Goal: Task Accomplishment & Management: Manage account settings

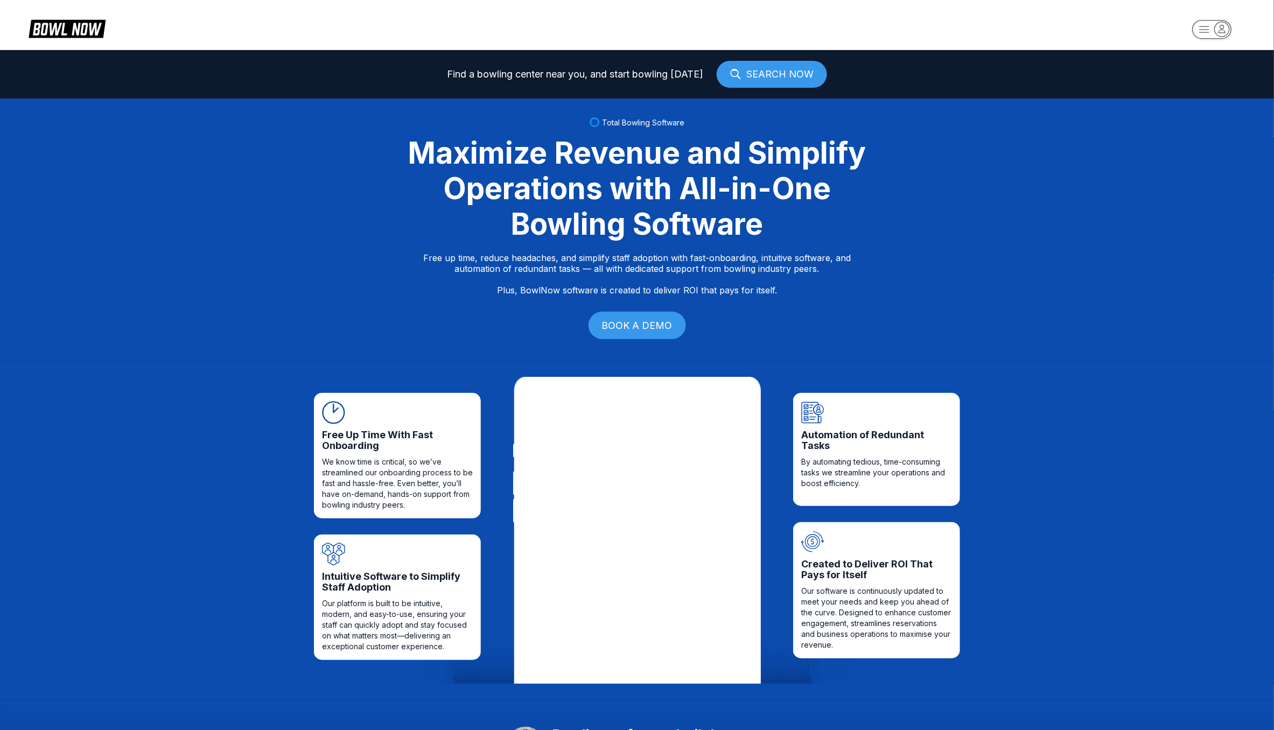
click at [1218, 31] on icon "button" at bounding box center [1222, 29] width 15 height 15
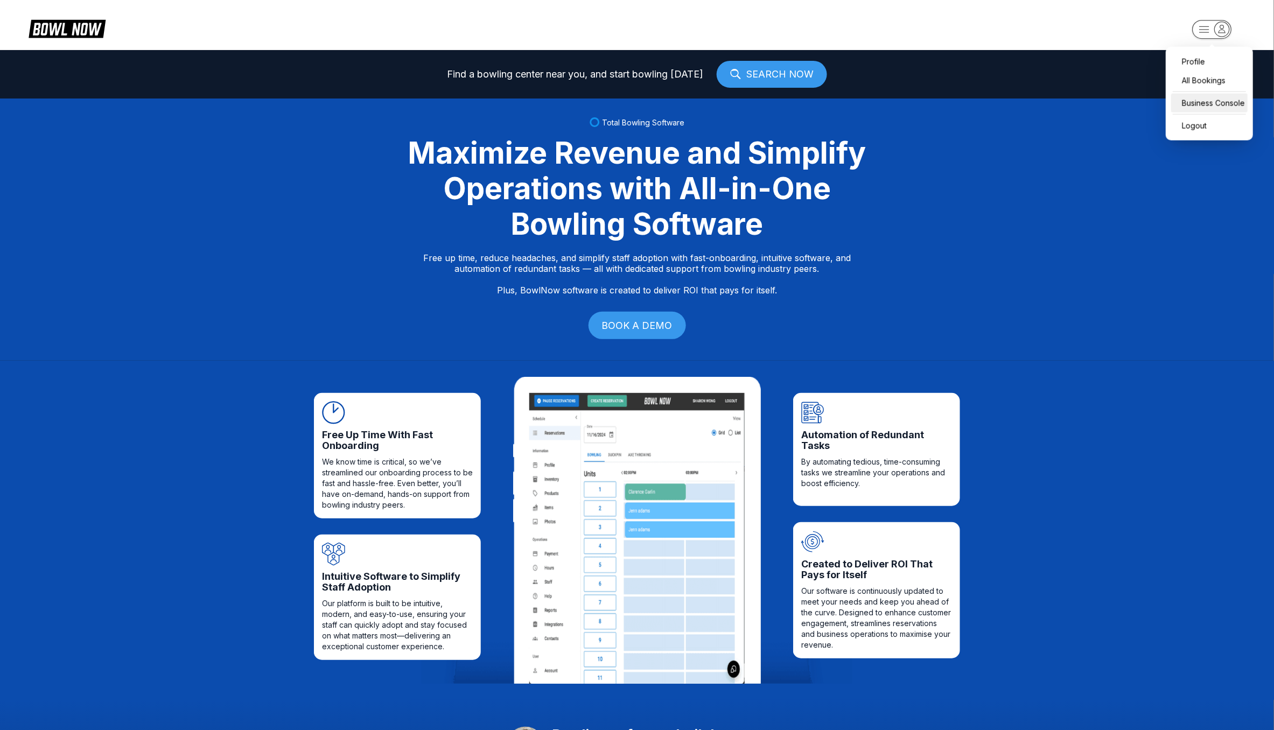
click at [1196, 108] on div "Business Console" at bounding box center [1210, 103] width 76 height 19
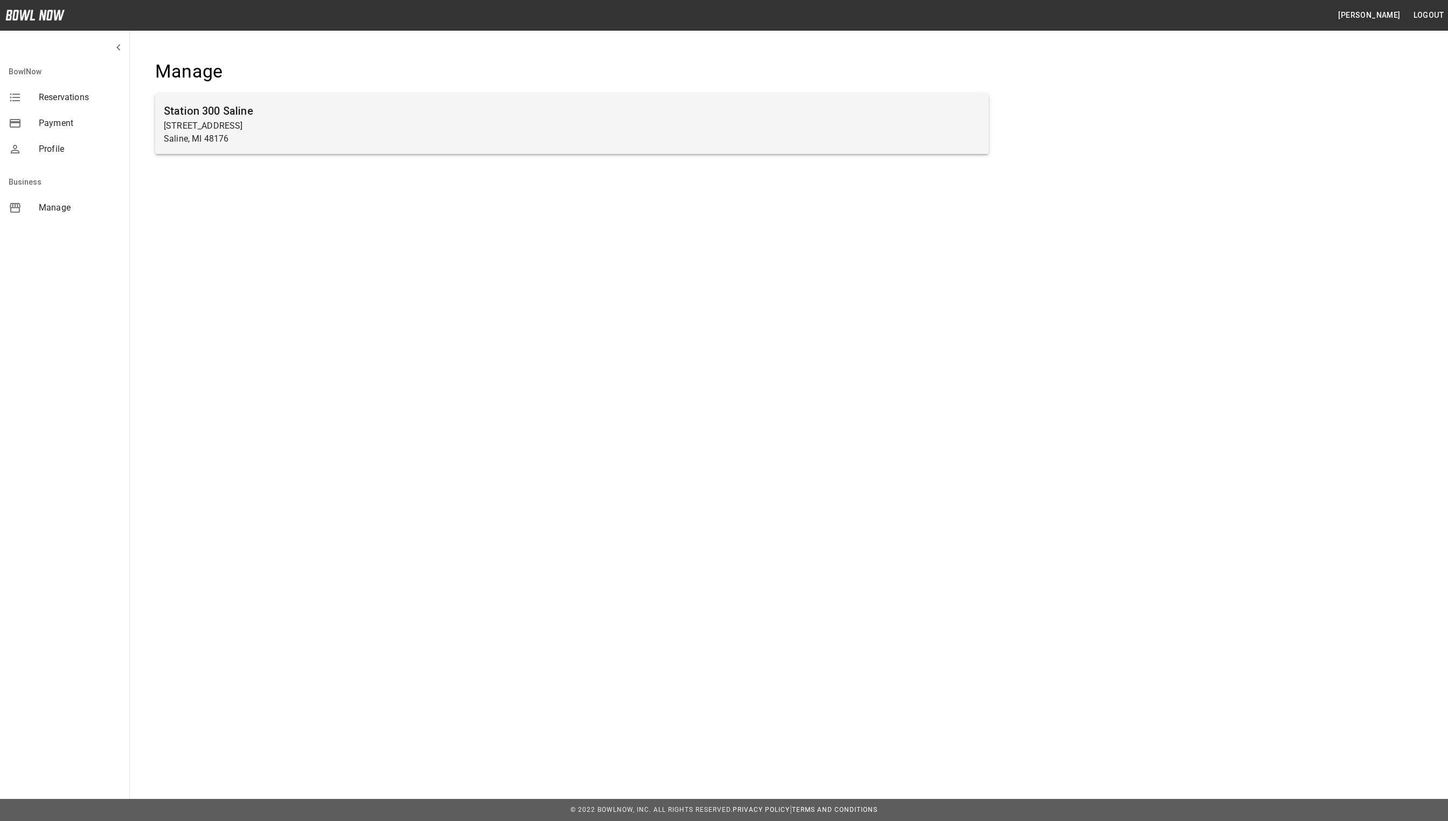
click at [444, 128] on p "830 Woodland Dr E" at bounding box center [572, 126] width 816 height 13
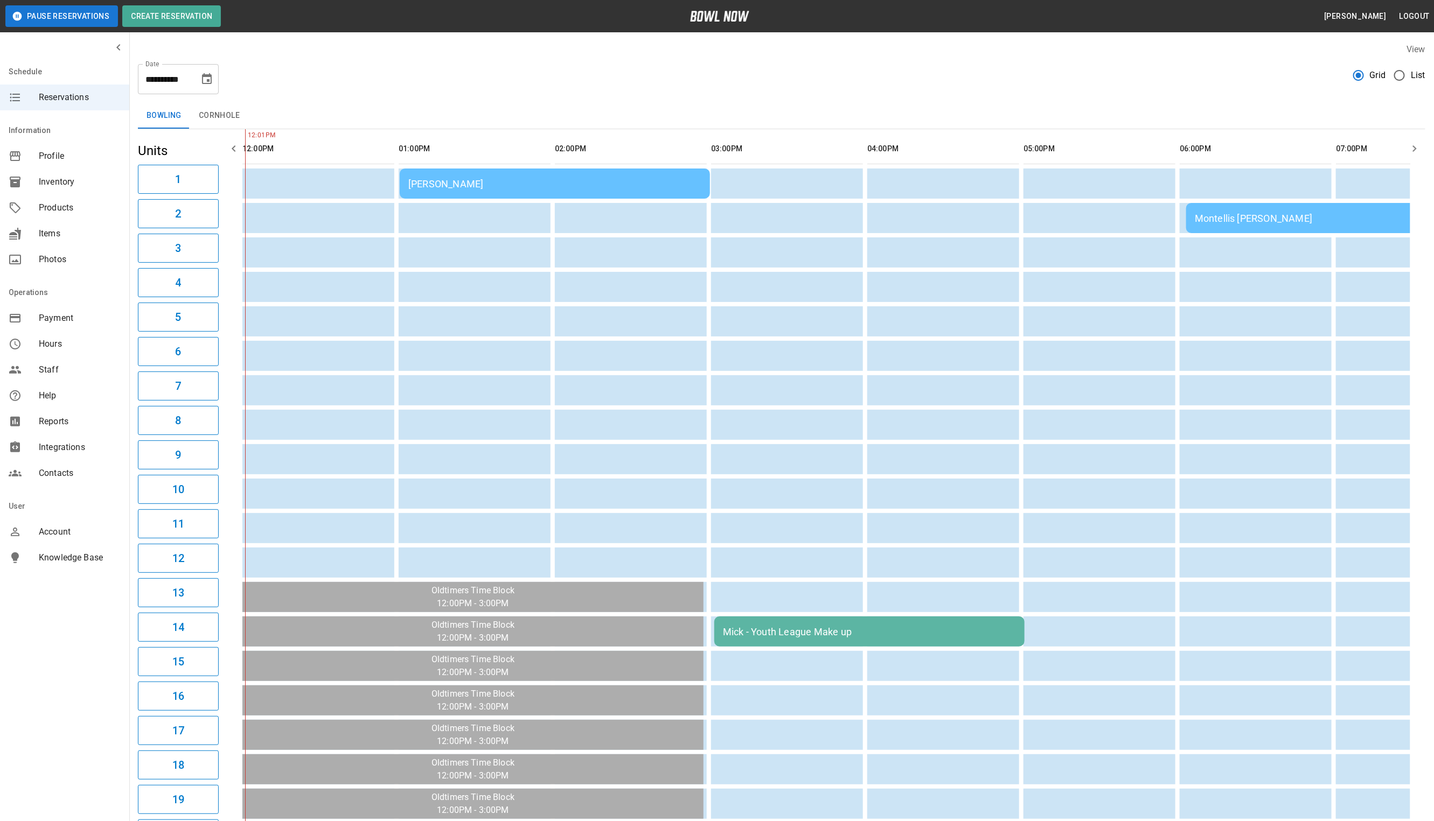
click at [454, 173] on td "Danielle Adamczak" at bounding box center [555, 184] width 310 height 30
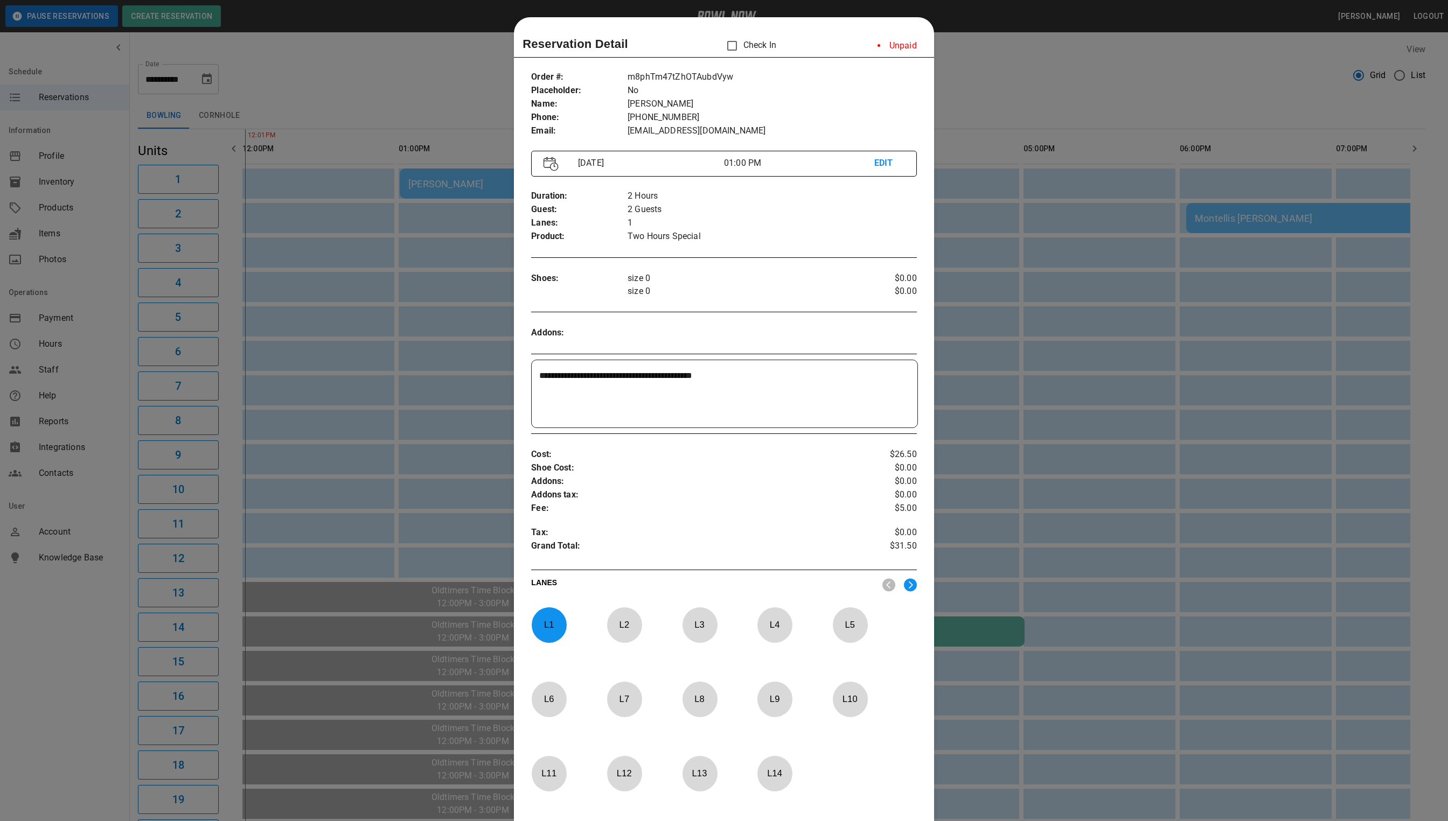
scroll to position [17, 0]
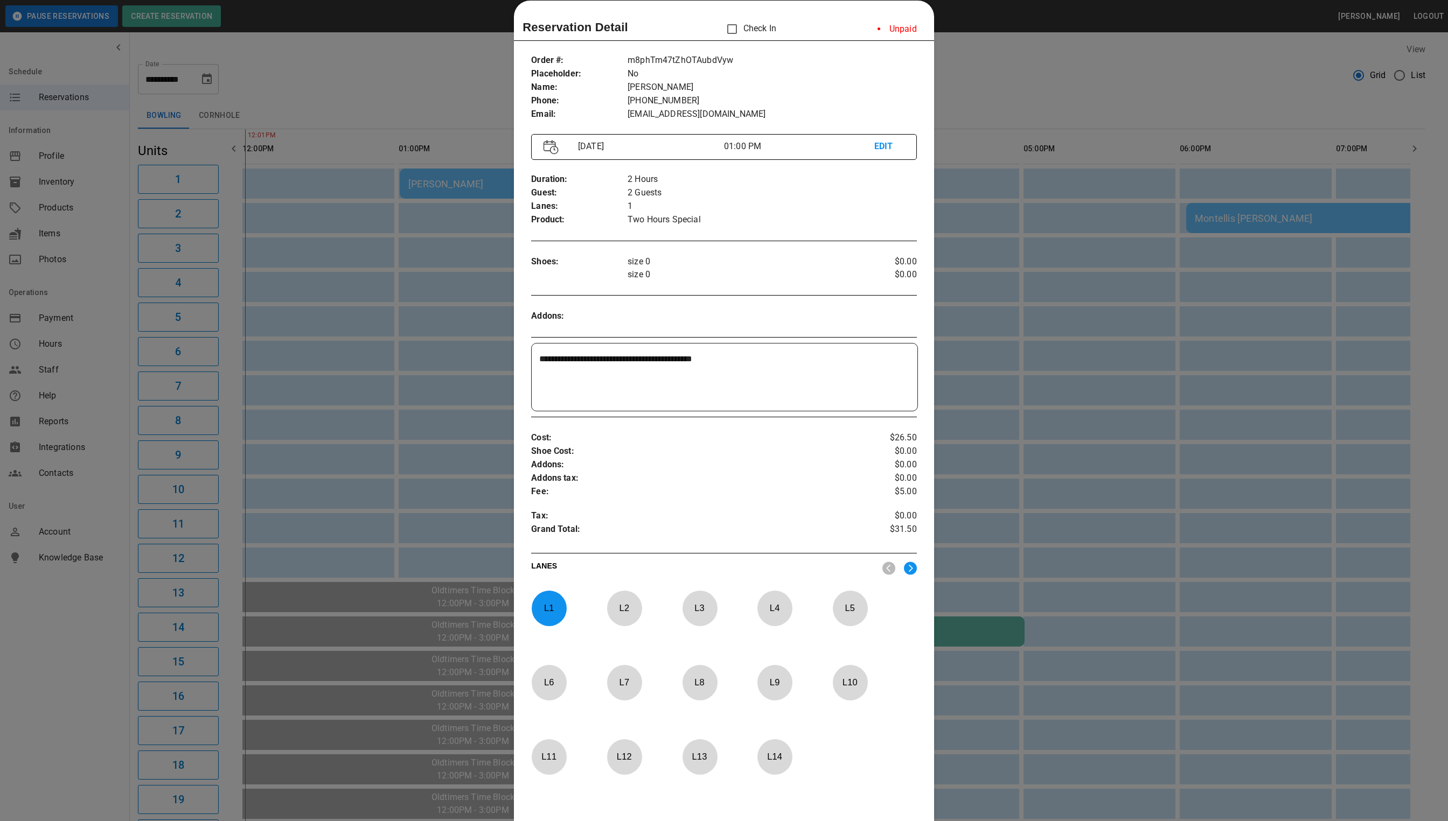
click at [956, 70] on div at bounding box center [724, 410] width 1448 height 821
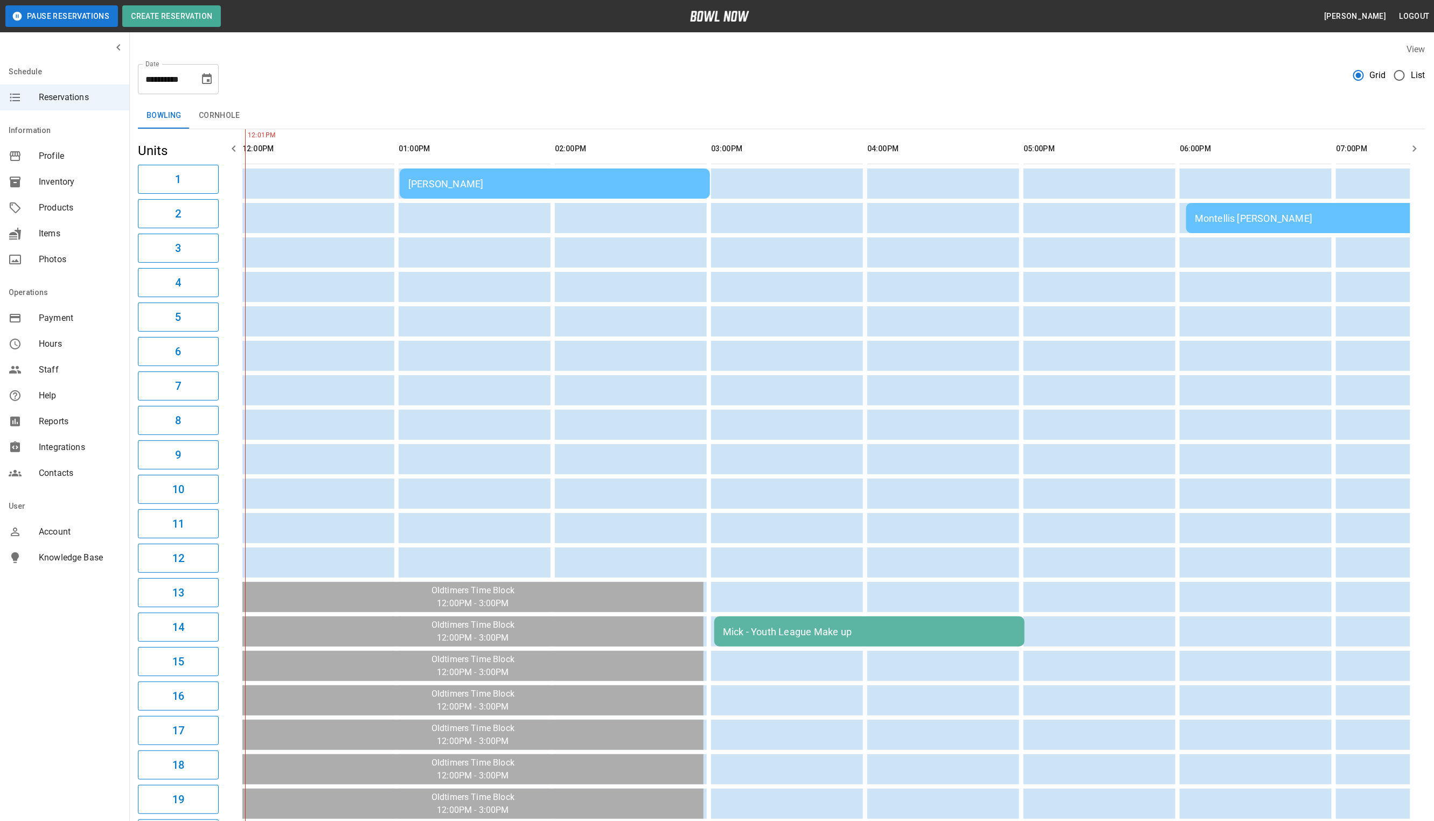
click at [559, 183] on div "[PERSON_NAME]" at bounding box center [554, 183] width 293 height 11
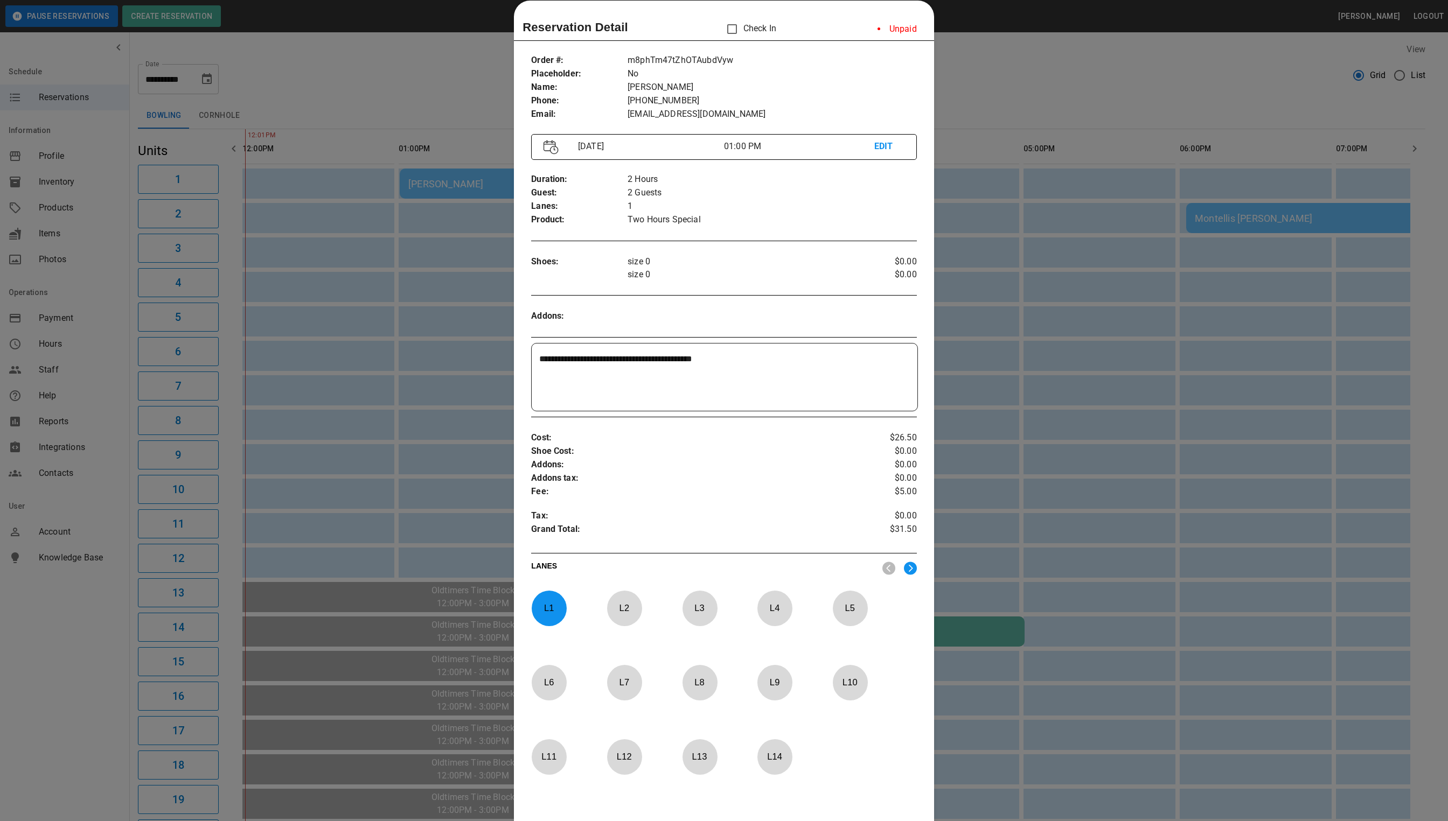
click at [1043, 91] on div at bounding box center [724, 410] width 1448 height 821
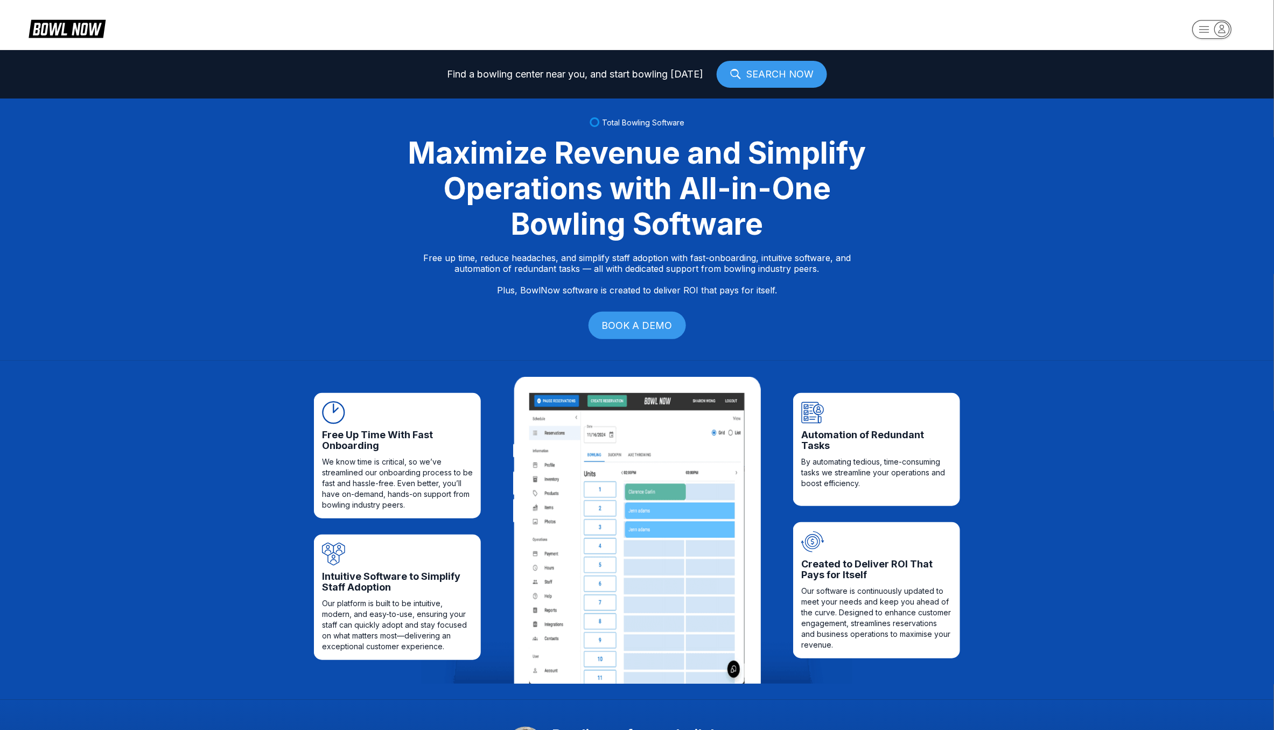
click at [1203, 37] on rect "button" at bounding box center [1212, 29] width 39 height 19
click at [1209, 100] on div "Business Console" at bounding box center [1210, 103] width 76 height 19
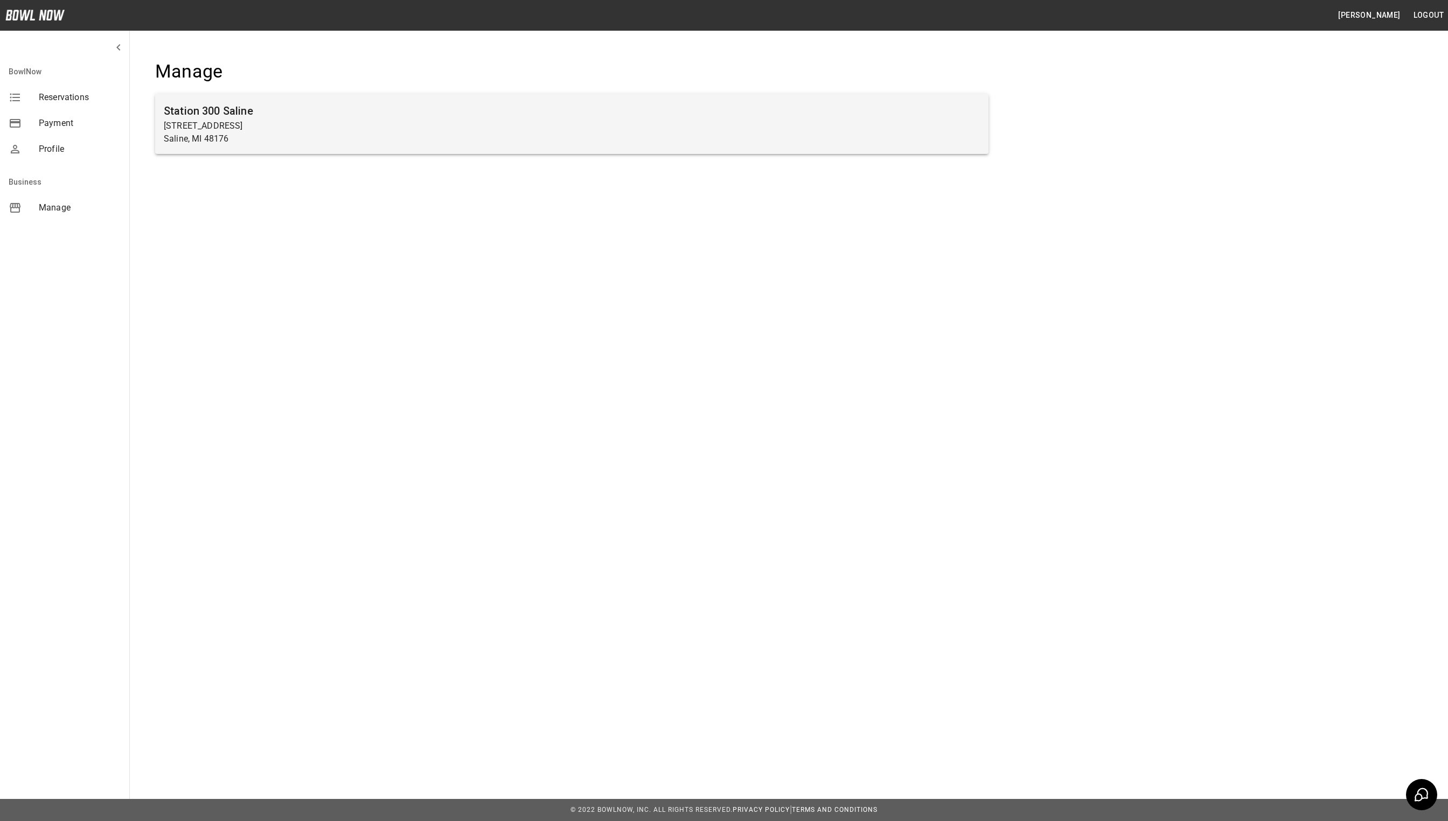
click at [225, 131] on p "[STREET_ADDRESS]" at bounding box center [572, 126] width 816 height 13
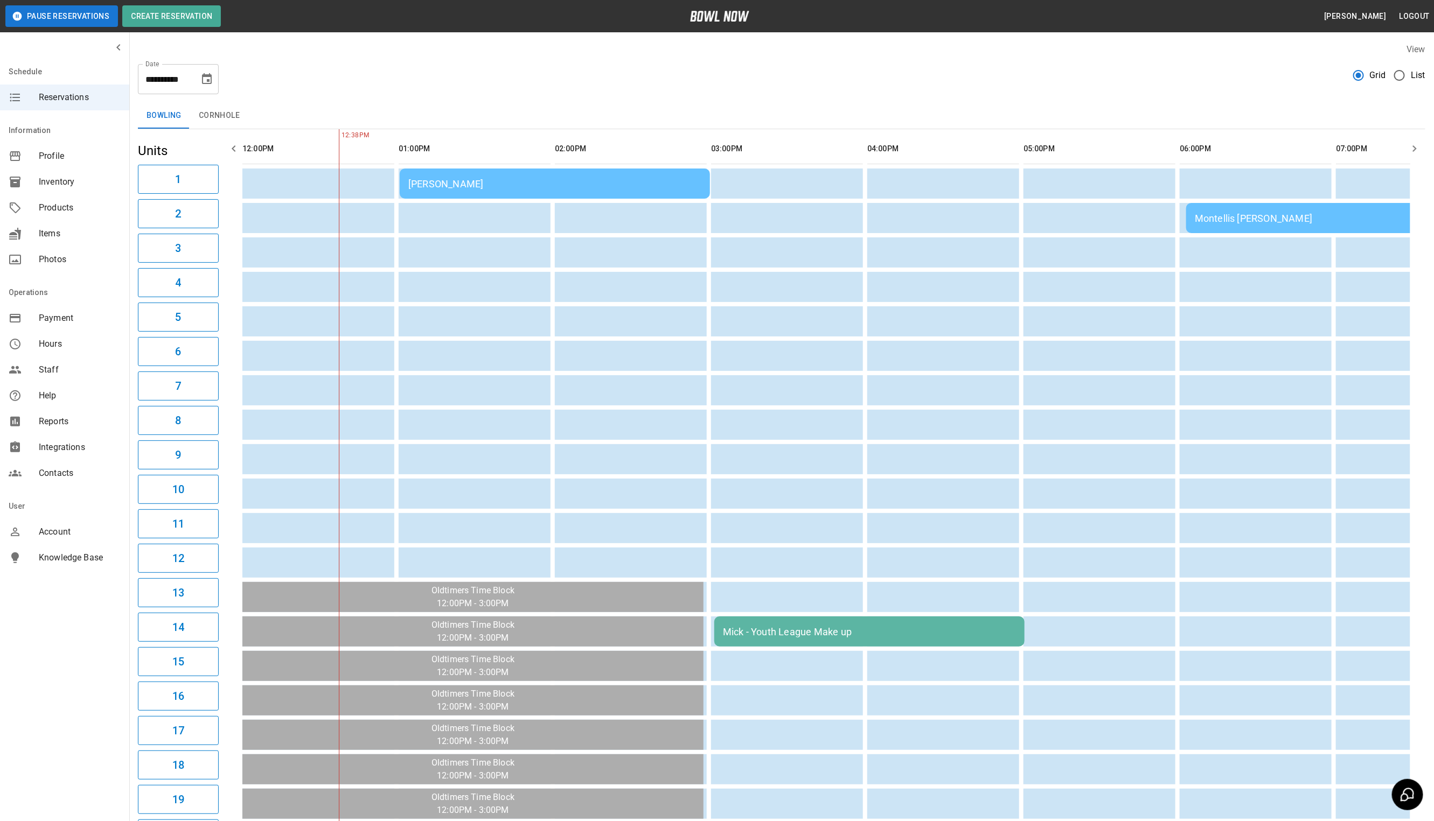
click at [472, 197] on td "[PERSON_NAME]" at bounding box center [555, 184] width 310 height 30
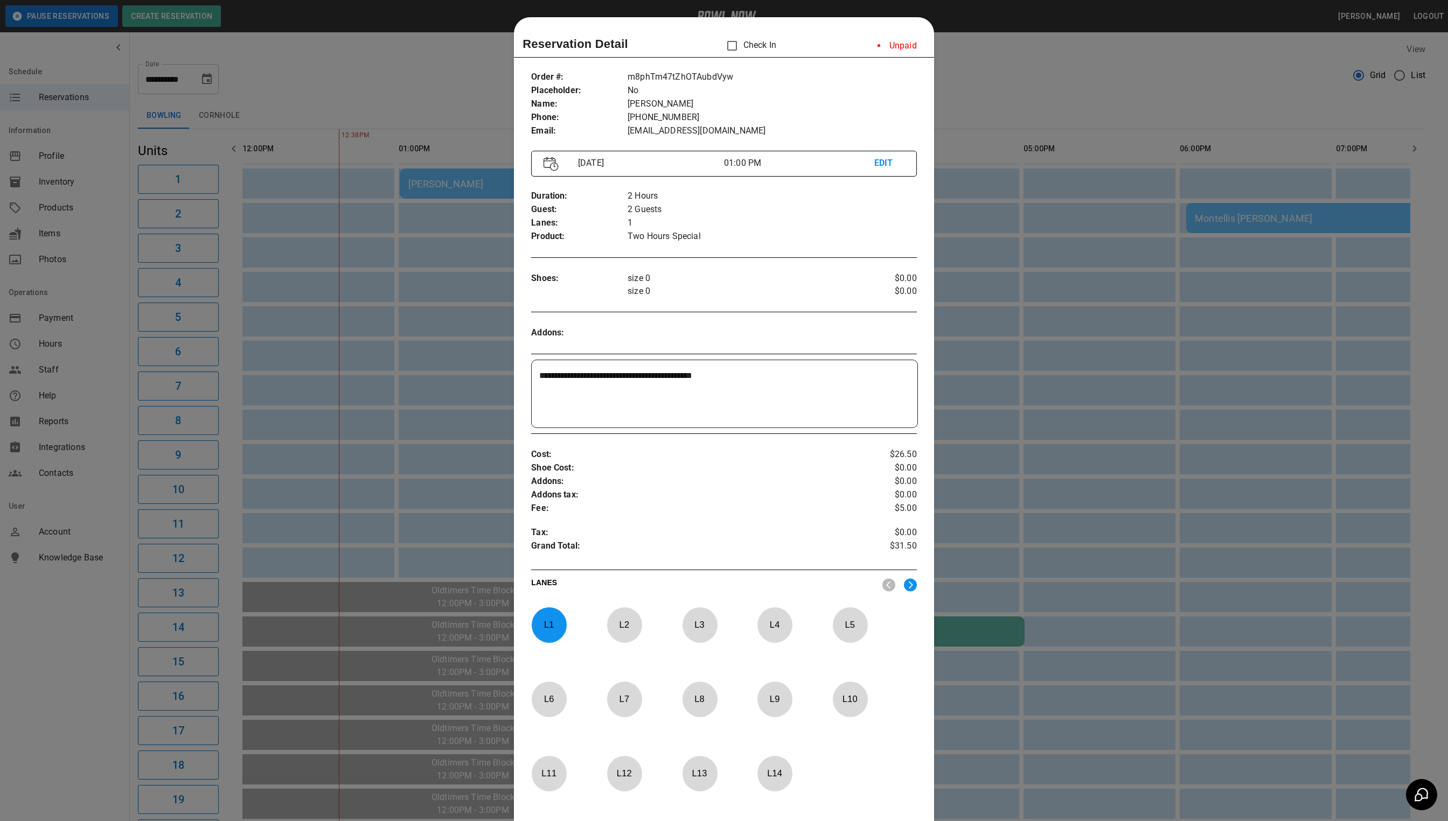
scroll to position [17, 0]
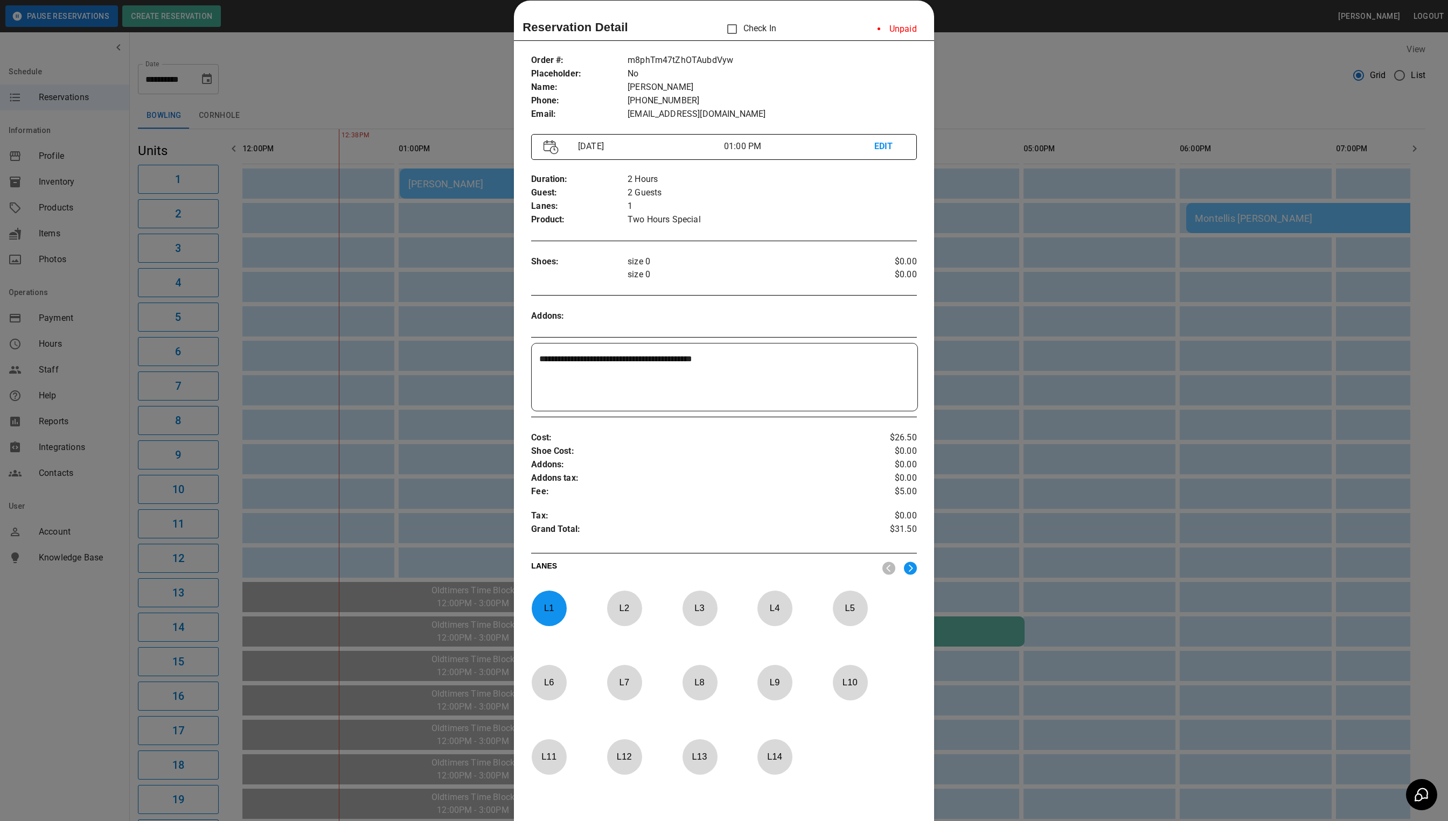
click at [971, 101] on div at bounding box center [724, 410] width 1448 height 821
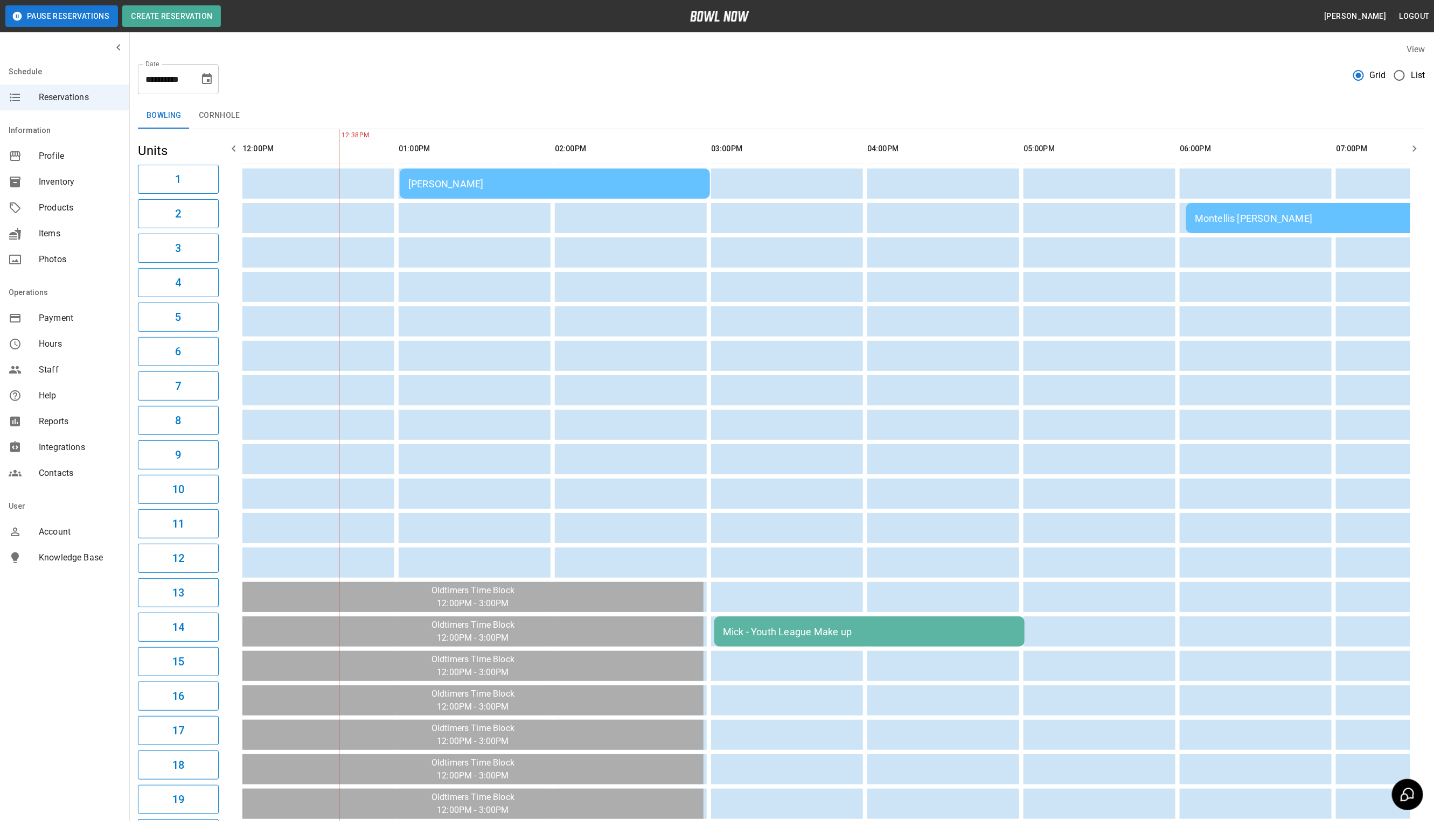
click at [1256, 221] on div "Montellis [PERSON_NAME]" at bounding box center [1341, 218] width 293 height 11
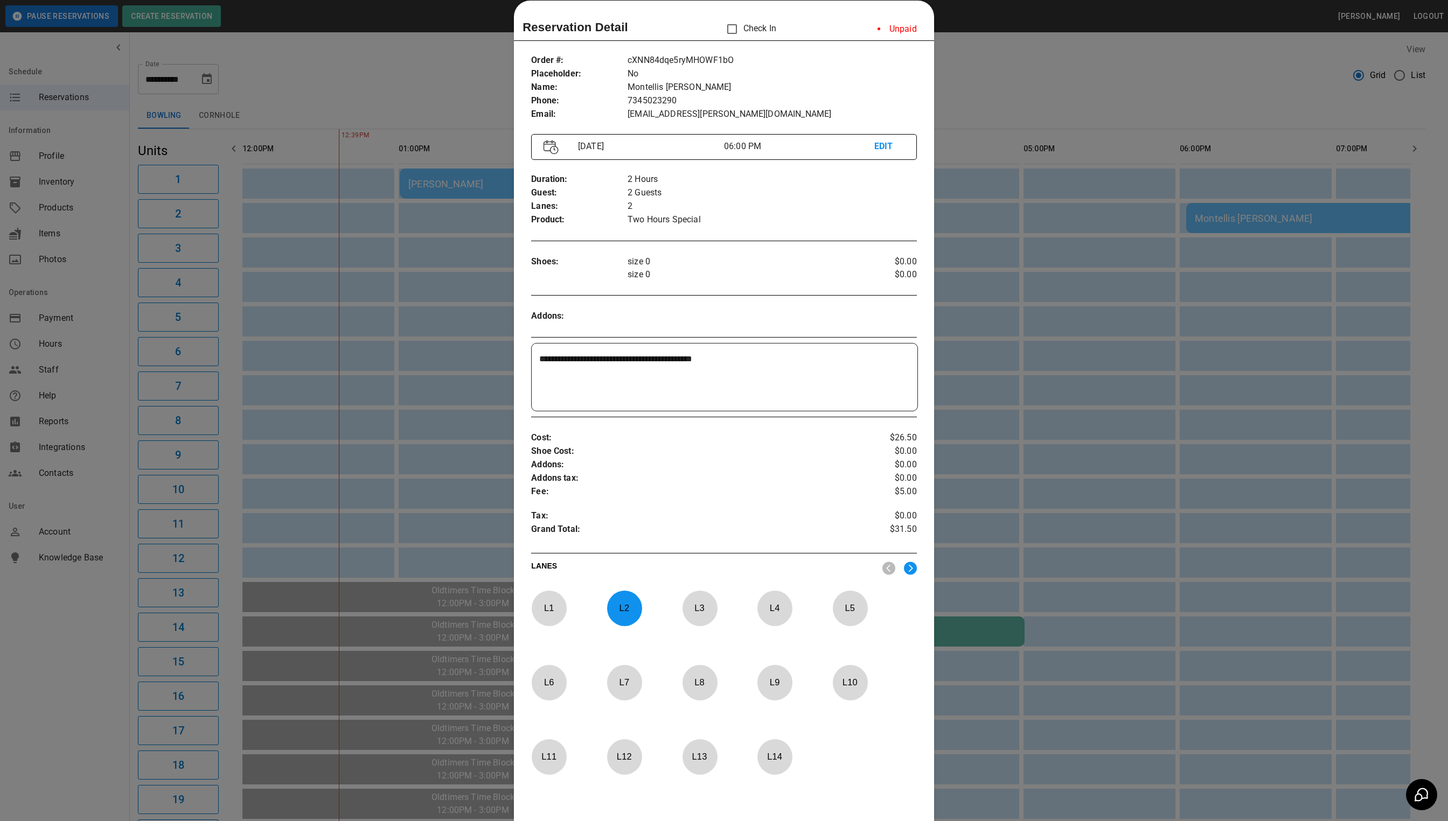
click at [1141, 238] on div at bounding box center [724, 410] width 1448 height 821
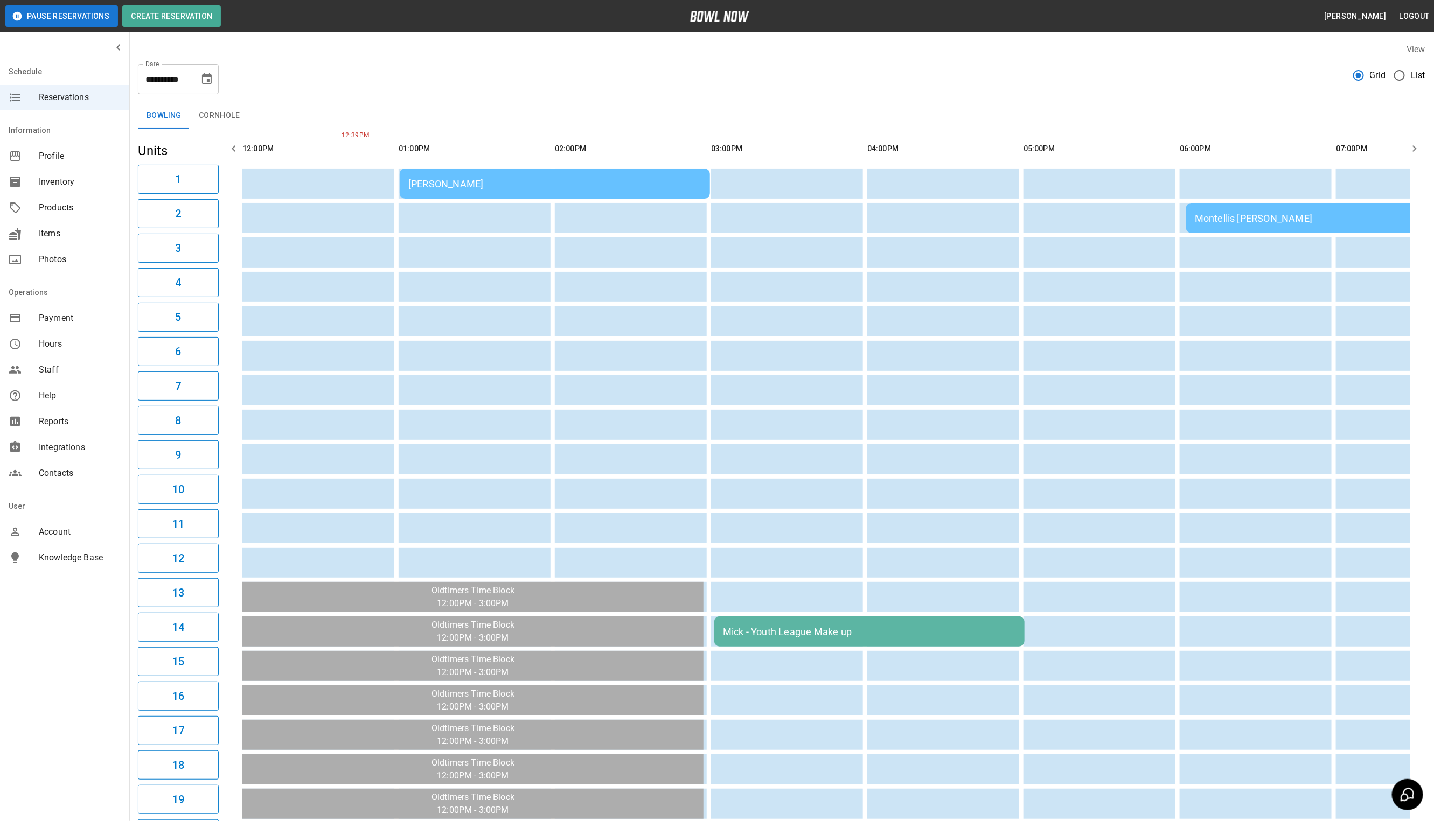
click at [215, 82] on button "Choose date, selected date is Sep 26, 2025" at bounding box center [207, 79] width 22 height 22
click at [187, 208] on button "25" at bounding box center [186, 217] width 19 height 19
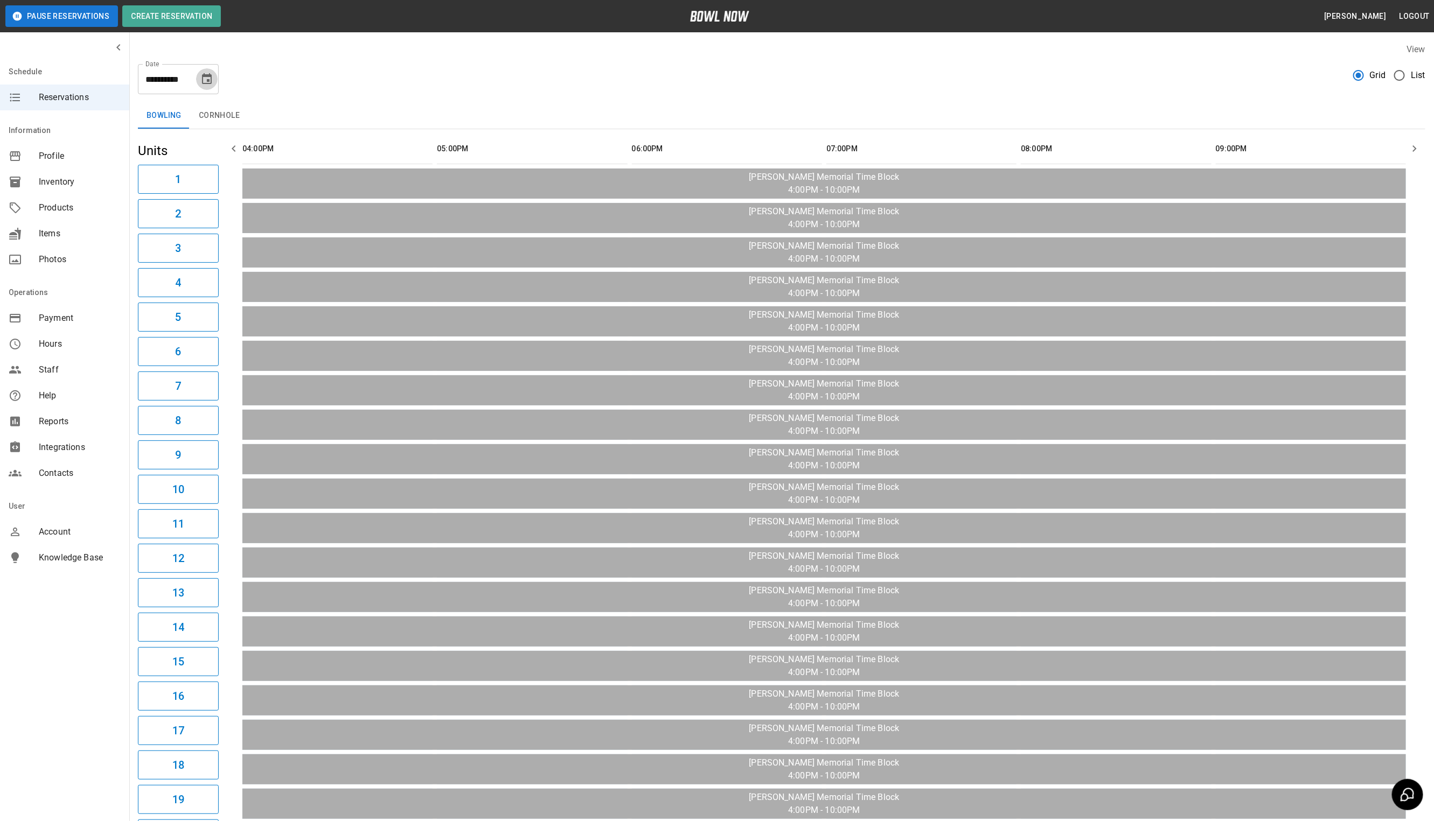
click at [217, 83] on button "Choose date, selected date is Sep 25, 2025" at bounding box center [207, 79] width 22 height 22
click at [155, 220] on button "24" at bounding box center [164, 217] width 19 height 19
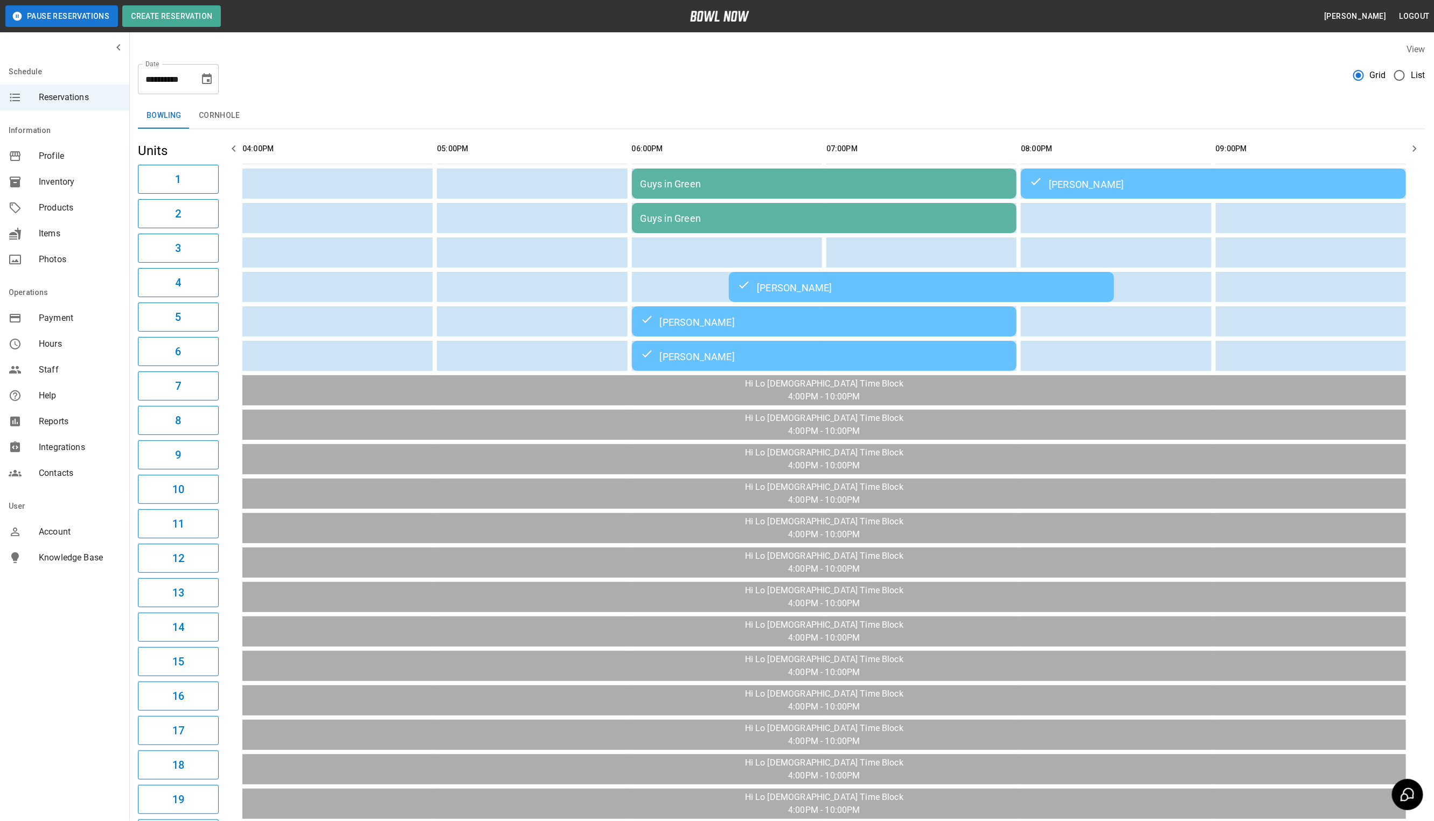
click at [810, 289] on div "[PERSON_NAME]" at bounding box center [921, 287] width 368 height 13
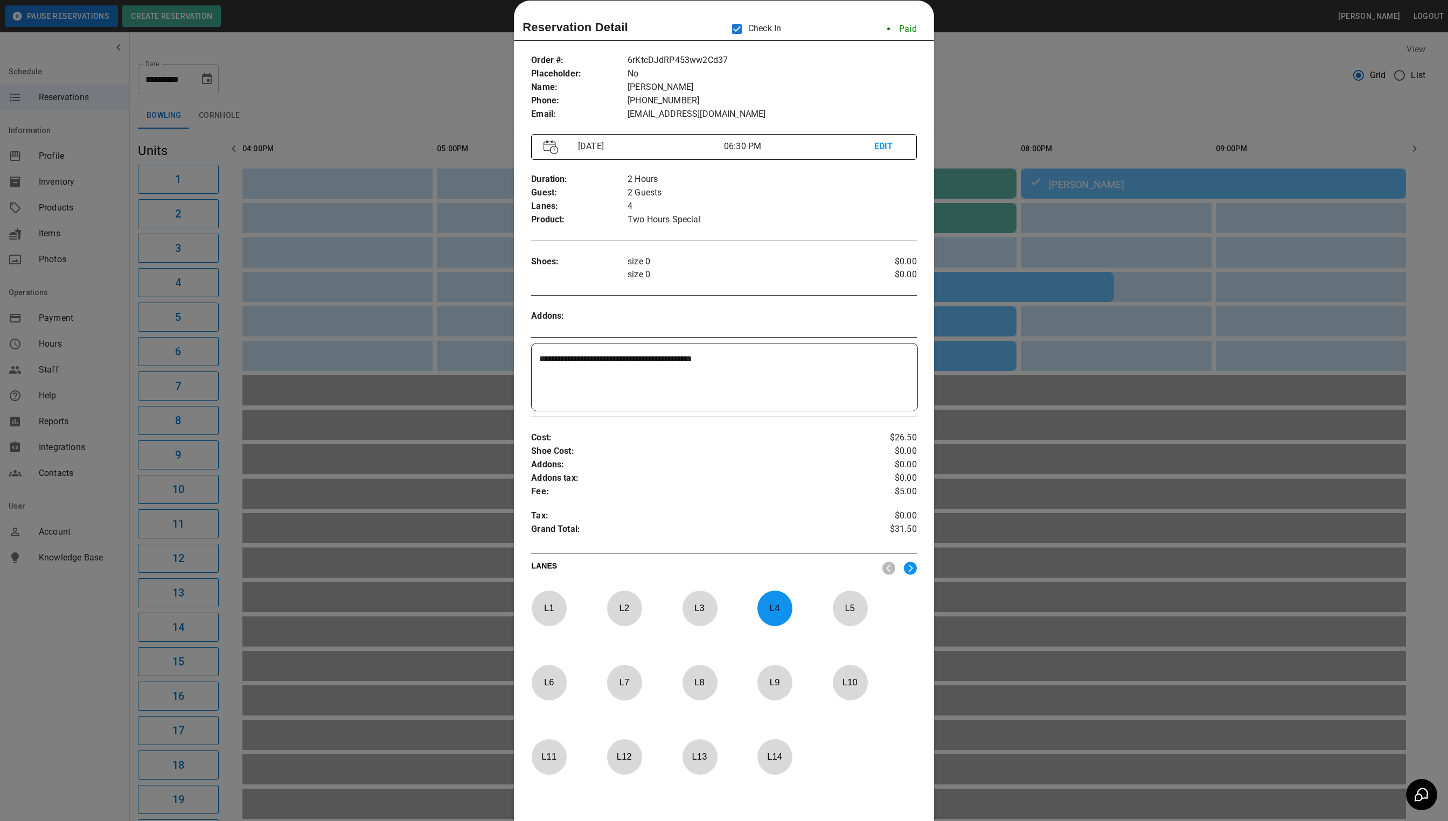
click at [1097, 303] on div at bounding box center [724, 410] width 1448 height 821
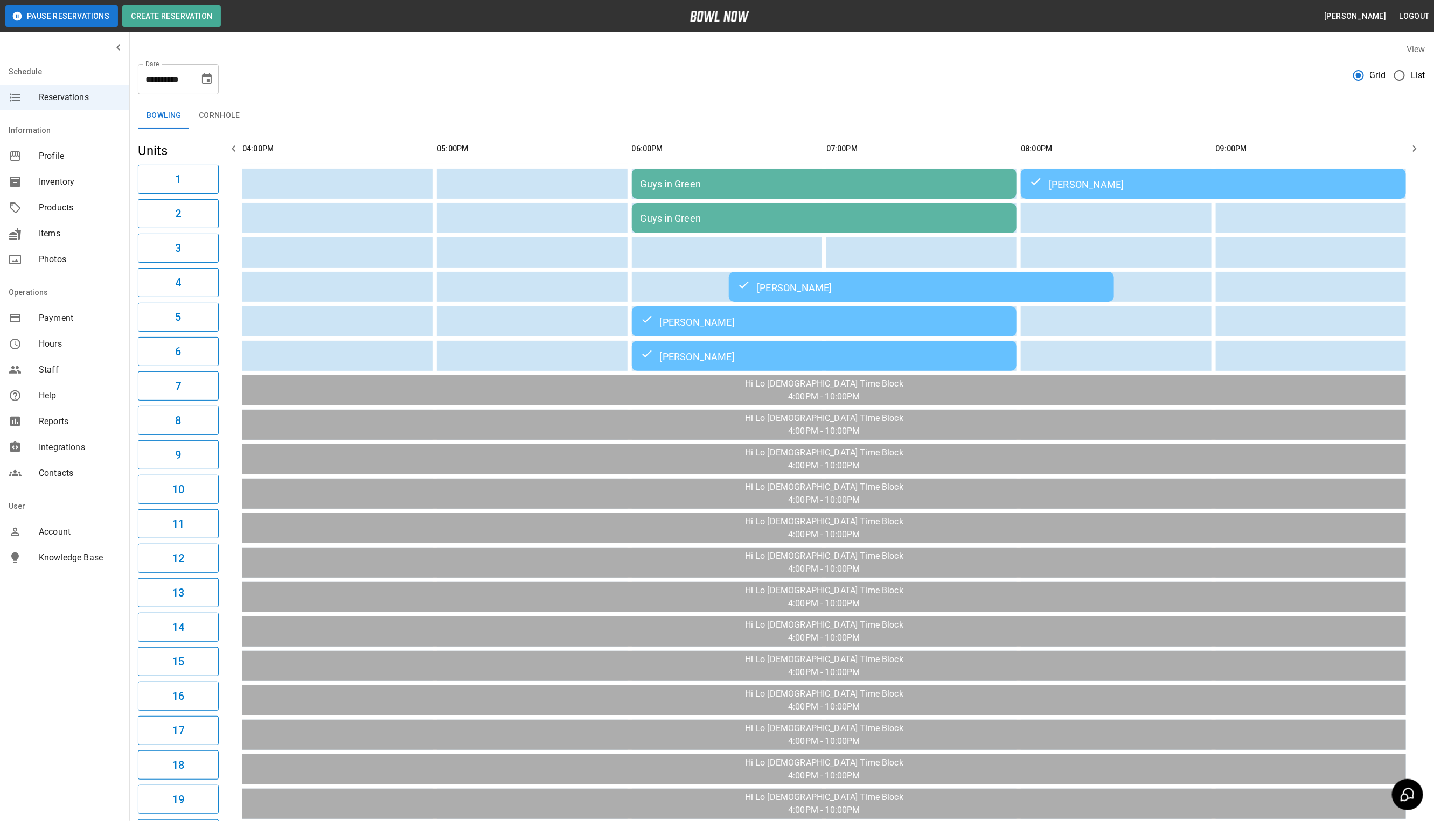
click at [1133, 176] on td "[PERSON_NAME]" at bounding box center [1213, 184] width 385 height 30
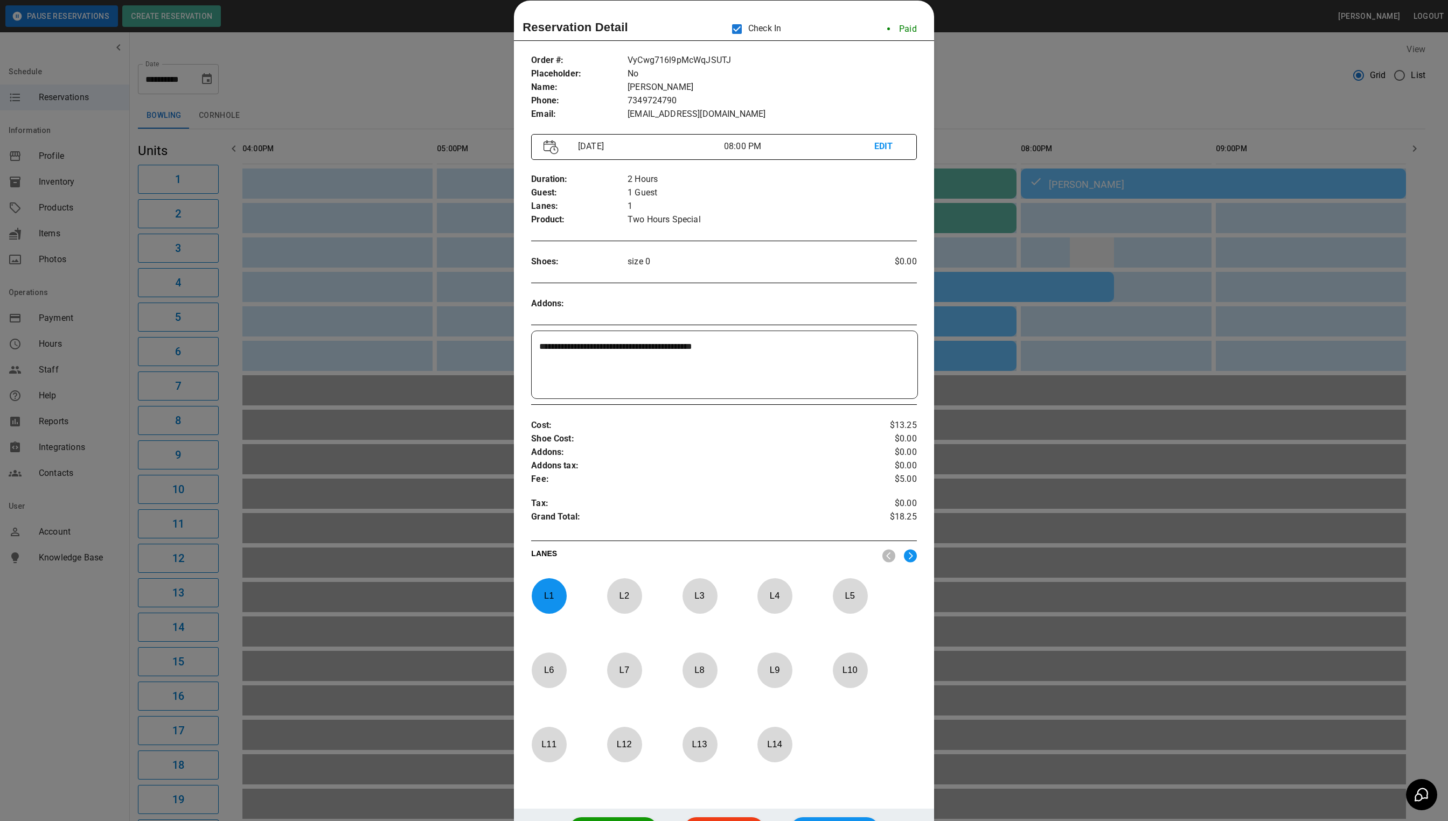
drag, startPoint x: 1144, startPoint y: 262, endPoint x: 1100, endPoint y: 252, distance: 44.8
click at [1144, 262] on div at bounding box center [724, 410] width 1448 height 821
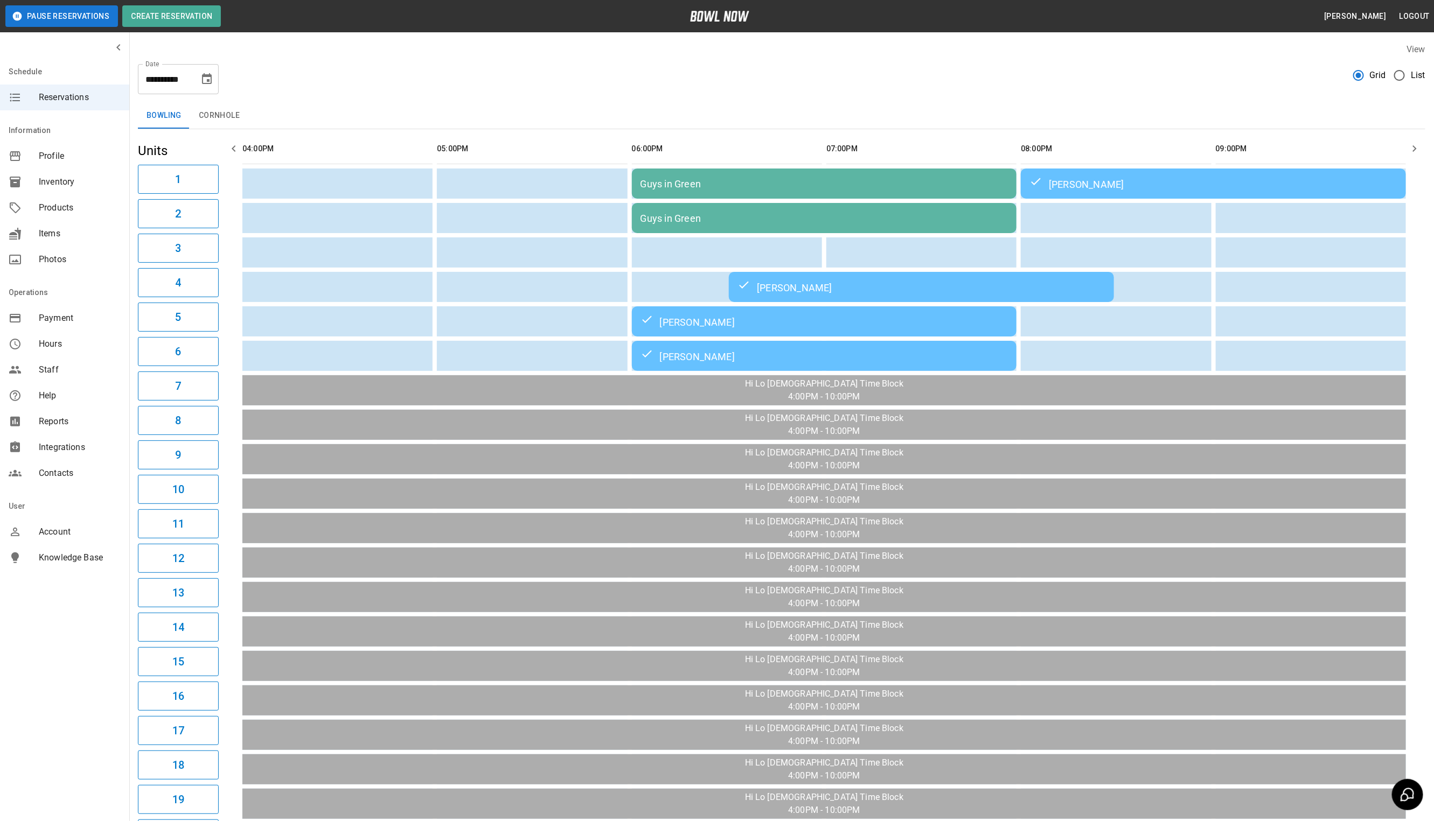
click at [211, 80] on icon "Choose date, selected date is Sep 24, 2025" at bounding box center [207, 78] width 10 height 11
click at [204, 218] on button "26" at bounding box center [207, 217] width 19 height 19
type input "**********"
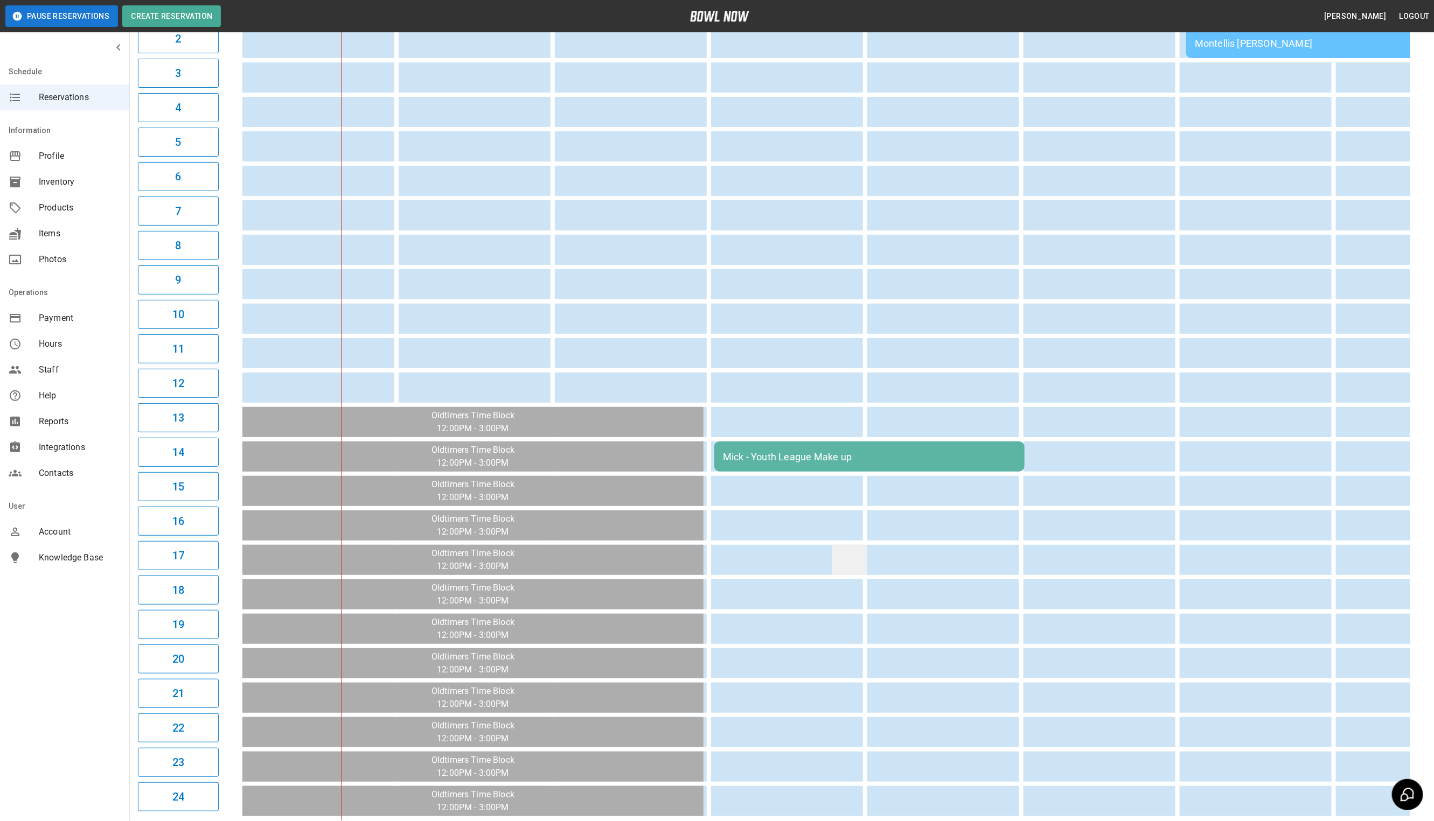
scroll to position [5, 0]
